Goal: Information Seeking & Learning: Understand process/instructions

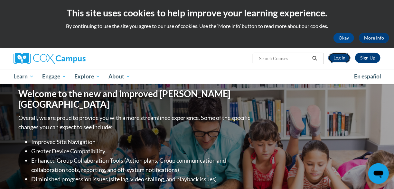
click at [339, 57] on link "Log In" at bounding box center [340, 58] width 22 height 10
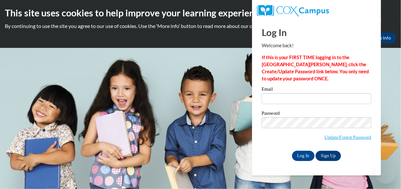
click at [305, 63] on strong "If this is your FIRST TIME logging in to the NEW Cox Campus, click the Create/U…" at bounding box center [315, 68] width 107 height 27
type input "Lawanna.tcn@gmail.com"
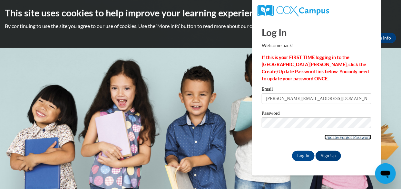
click at [326, 137] on link "Update/Forgot Password" at bounding box center [347, 137] width 47 height 5
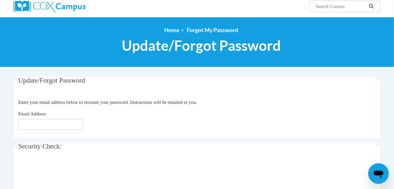
scroll to position [43, 0]
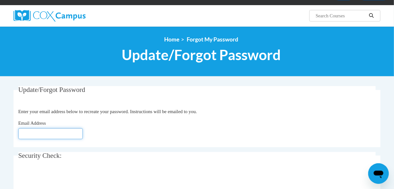
click at [39, 138] on input "Email Address" at bounding box center [50, 134] width 64 height 11
type input "Lawanna"
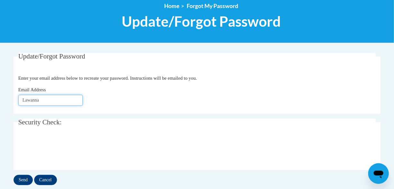
scroll to position [86, 0]
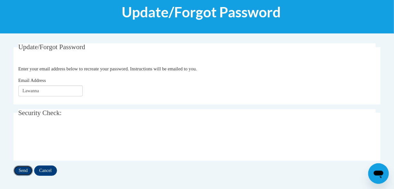
click at [28, 169] on input "Send" at bounding box center [23, 171] width 19 height 10
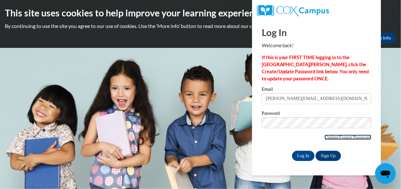
click at [324, 135] on link "Update/Forgot Password" at bounding box center [347, 137] width 47 height 5
click at [311, 153] on input "Log In" at bounding box center [303, 156] width 23 height 10
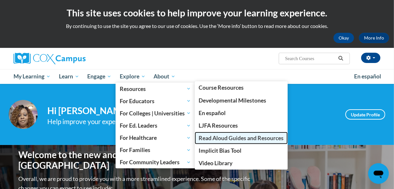
click at [217, 139] on span "Read Aloud Guides and Resources" at bounding box center [241, 138] width 85 height 7
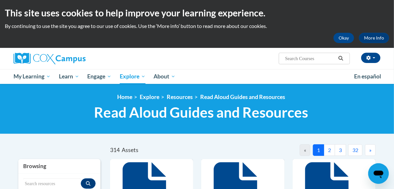
scroll to position [43, 0]
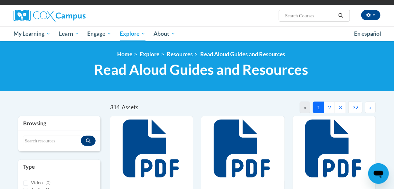
click at [369, 103] on button "»" at bounding box center [370, 108] width 11 height 12
click at [370, 103] on button "»" at bounding box center [370, 108] width 11 height 12
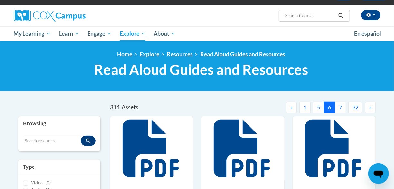
click at [370, 103] on button "»" at bounding box center [370, 108] width 11 height 12
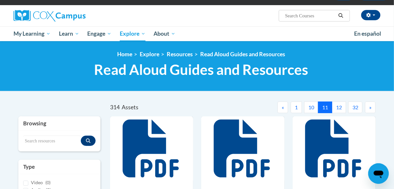
click at [372, 108] on button "»" at bounding box center [370, 108] width 11 height 12
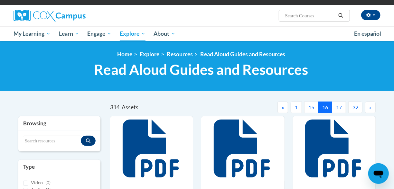
click at [372, 108] on button "»" at bounding box center [370, 108] width 11 height 12
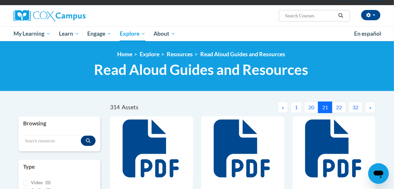
click at [372, 108] on button "»" at bounding box center [370, 108] width 11 height 12
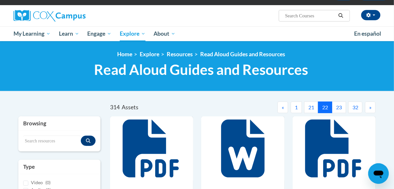
click at [372, 108] on button "»" at bounding box center [370, 108] width 11 height 12
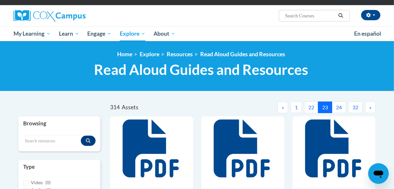
click at [335, 104] on button "24" at bounding box center [339, 108] width 14 height 12
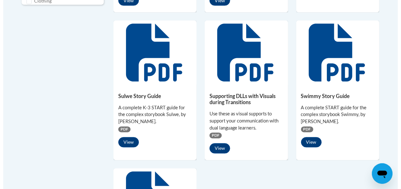
scroll to position [343, 0]
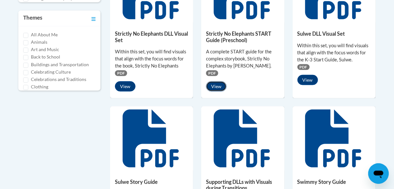
click at [217, 85] on button "View" at bounding box center [216, 86] width 21 height 10
